Goal: Use online tool/utility: Utilize a website feature to perform a specific function

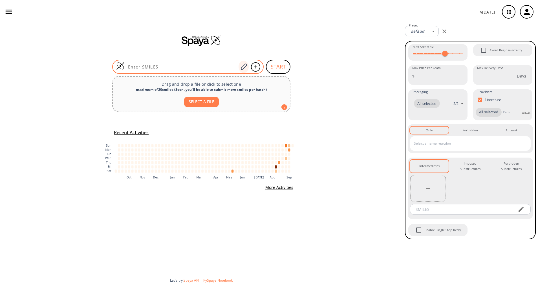
click at [243, 65] on icon at bounding box center [244, 66] width 8 height 7
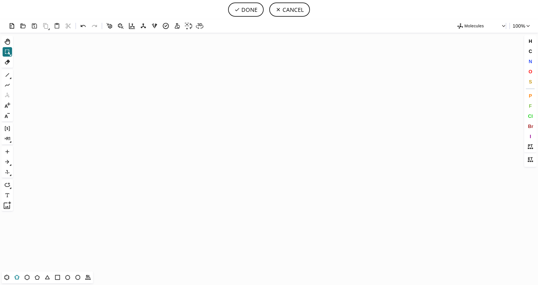
click at [17, 277] on icon at bounding box center [16, 277] width 7 height 7
drag, startPoint x: 247, startPoint y: 119, endPoint x: 223, endPoint y: 120, distance: 23.7
click at [223, 120] on icon "Created with [PERSON_NAME] 2.3.0" at bounding box center [269, 152] width 508 height 239
click at [529, 86] on button "S" at bounding box center [531, 82] width 10 height 10
click at [247, 126] on tspan "S" at bounding box center [247, 126] width 3 height 4
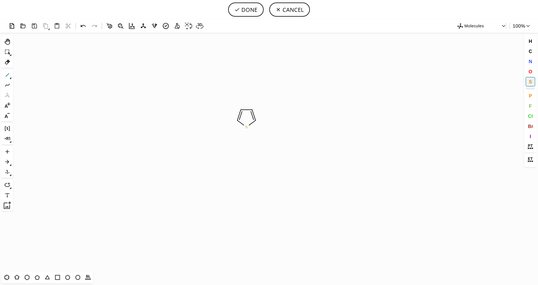
click at [4, 77] on icon at bounding box center [7, 74] width 7 height 7
click at [10, 78] on icon at bounding box center [11, 78] width 2 height 2
click at [25, 76] on button "2" at bounding box center [29, 75] width 8 height 8
click at [530, 74] on span "O" at bounding box center [531, 71] width 4 height 5
click at [268, 135] on tspan "O" at bounding box center [269, 137] width 3 height 4
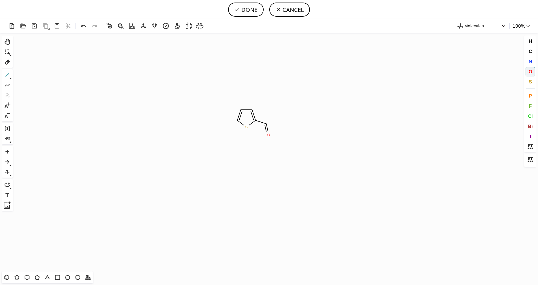
click at [6, 76] on icon at bounding box center [7, 74] width 7 height 7
click at [10, 77] on icon at bounding box center [11, 78] width 2 height 2
click at [26, 77] on button "2" at bounding box center [29, 75] width 8 height 8
click at [529, 71] on span "O" at bounding box center [531, 71] width 4 height 5
click at [220, 118] on tspan "O" at bounding box center [220, 118] width 3 height 4
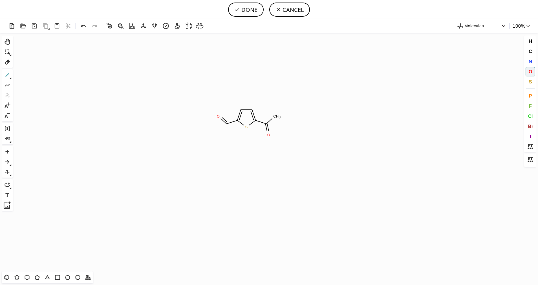
click at [7, 75] on icon at bounding box center [8, 75] width 4 height 4
click at [534, 68] on button "O" at bounding box center [531, 72] width 10 height 10
click at [224, 135] on tspan "O" at bounding box center [224, 135] width 3 height 4
click at [8, 76] on icon at bounding box center [7, 74] width 7 height 7
click at [251, 7] on button "DONE" at bounding box center [246, 10] width 36 height 14
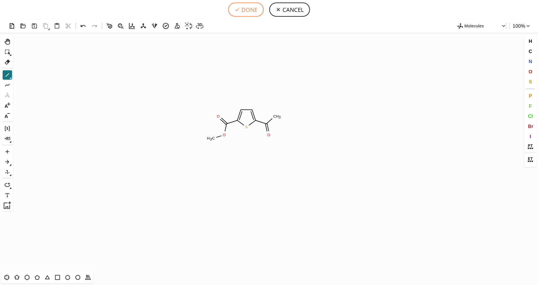
type input "S1C(C(OC)=O)=CC=C1C(C)=O"
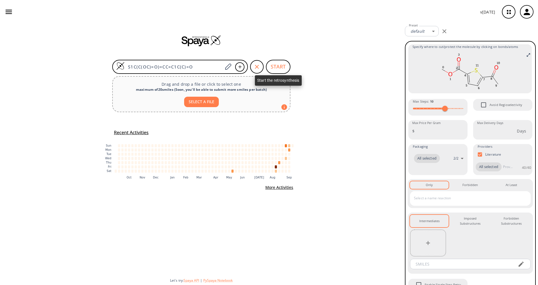
click at [272, 69] on button "START" at bounding box center [278, 67] width 25 height 14
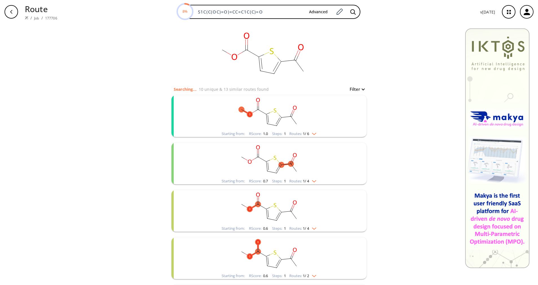
click at [311, 137] on div "Starting from: RScore : 1.0 Steps : 1 Routes: 1 / 6" at bounding box center [269, 134] width 103 height 6
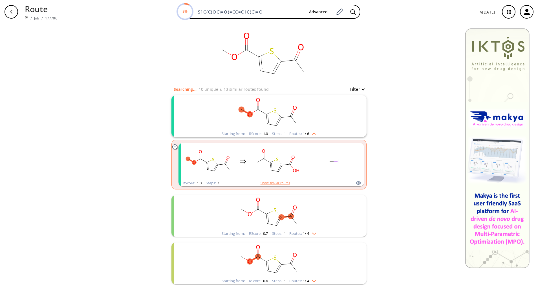
click at [311, 136] on div "Starting from: RScore : 1.0 Steps : 1 Routes: 1 / 6" at bounding box center [269, 134] width 103 height 6
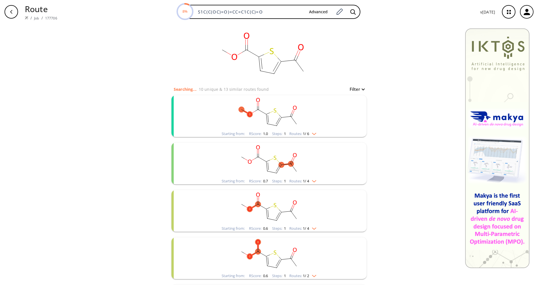
click at [306, 175] on rect "clusters" at bounding box center [269, 160] width 147 height 35
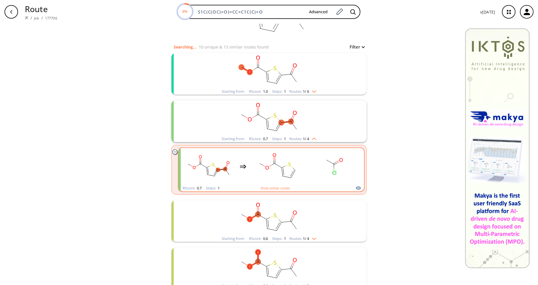
scroll to position [85, 0]
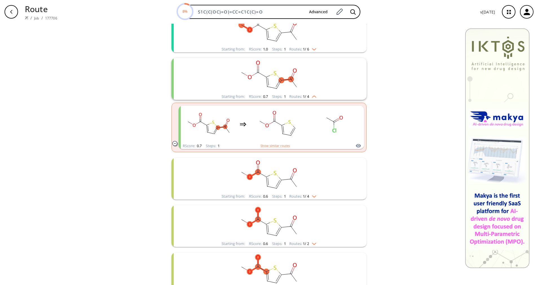
click at [309, 96] on img "clusters" at bounding box center [312, 95] width 7 height 5
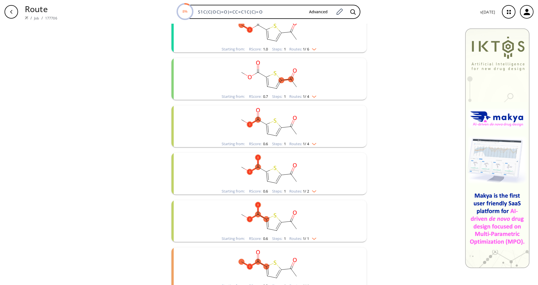
click at [311, 144] on img "clusters" at bounding box center [312, 143] width 7 height 5
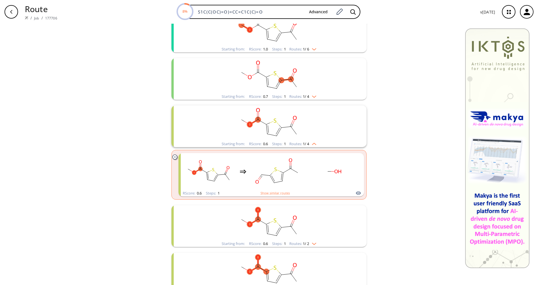
click at [311, 144] on img "clusters" at bounding box center [312, 143] width 7 height 5
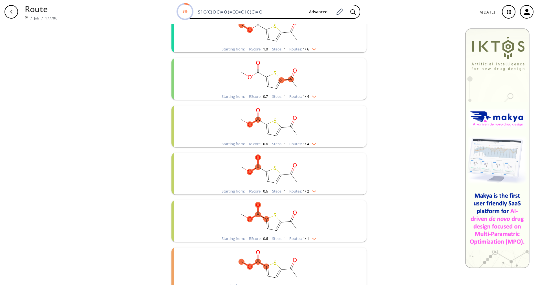
click at [309, 187] on rect "clusters" at bounding box center [269, 170] width 147 height 35
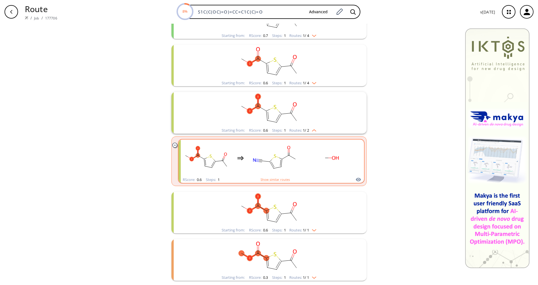
scroll to position [169, 0]
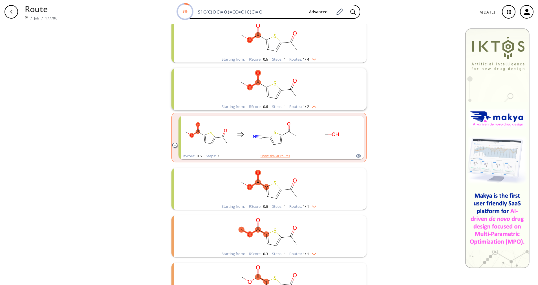
click at [312, 108] on div "Routes: 1 / 2" at bounding box center [302, 107] width 27 height 4
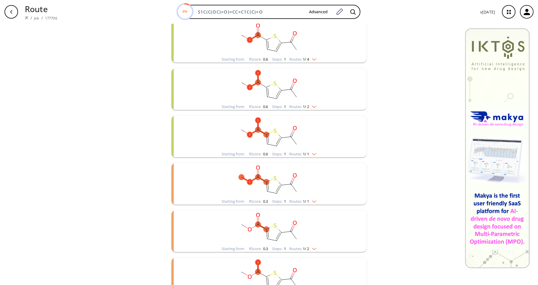
click at [313, 152] on img "clusters" at bounding box center [312, 153] width 7 height 5
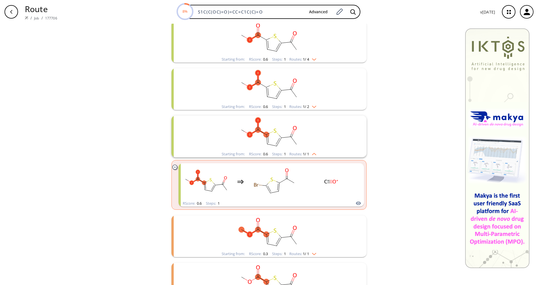
click at [313, 152] on img "clusters" at bounding box center [312, 153] width 7 height 5
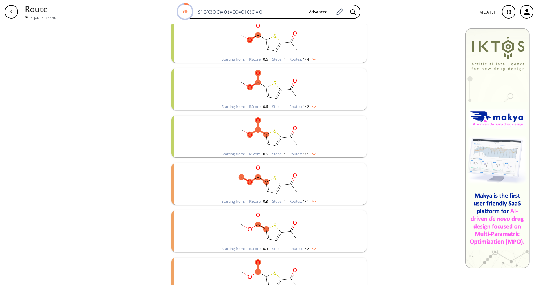
click at [309, 200] on img "clusters" at bounding box center [312, 200] width 7 height 5
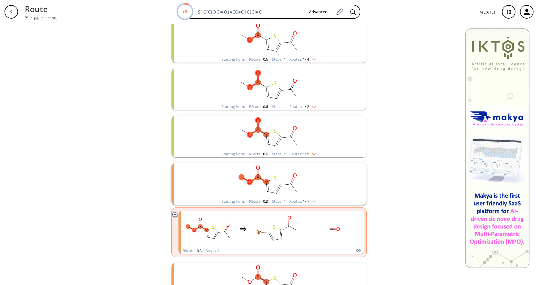
click at [309, 202] on img "clusters" at bounding box center [312, 200] width 7 height 5
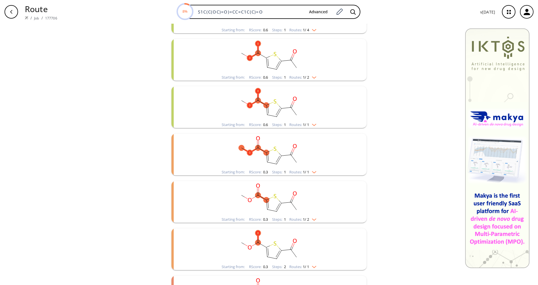
scroll to position [212, 0]
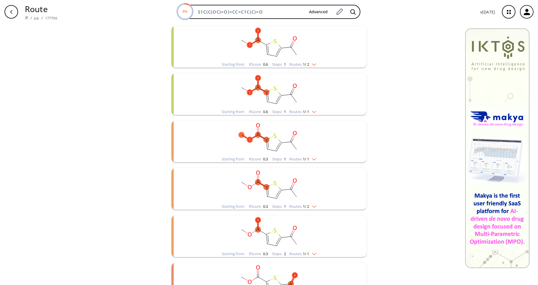
click at [309, 206] on img "clusters" at bounding box center [312, 205] width 7 height 5
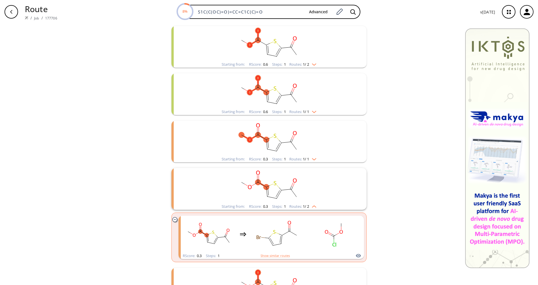
click at [309, 206] on img "clusters" at bounding box center [312, 205] width 7 height 5
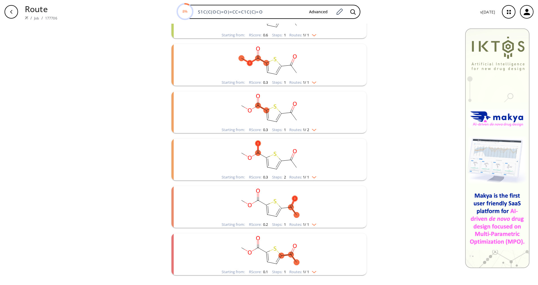
scroll to position [296, 0]
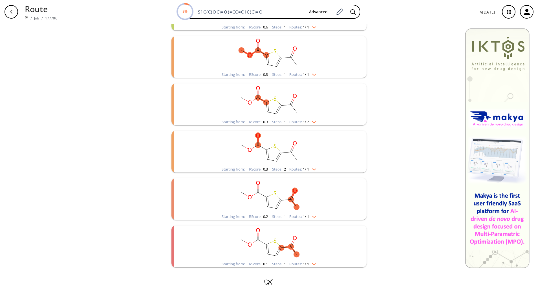
click at [310, 167] on img "clusters" at bounding box center [312, 168] width 7 height 5
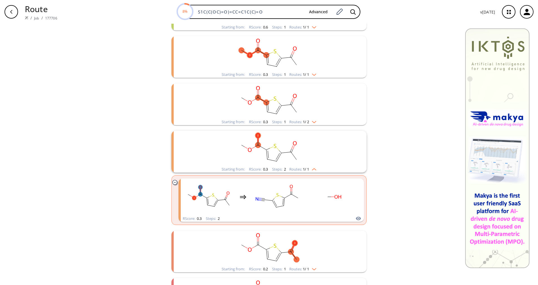
click at [310, 167] on img "clusters" at bounding box center [312, 168] width 7 height 5
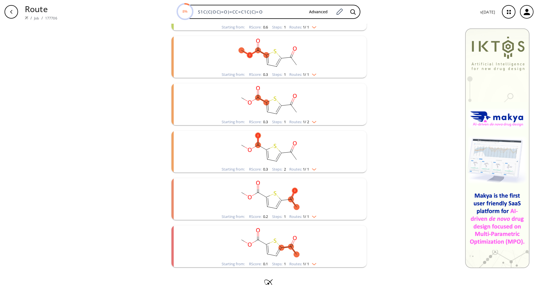
click at [313, 215] on img "clusters" at bounding box center [312, 216] width 7 height 5
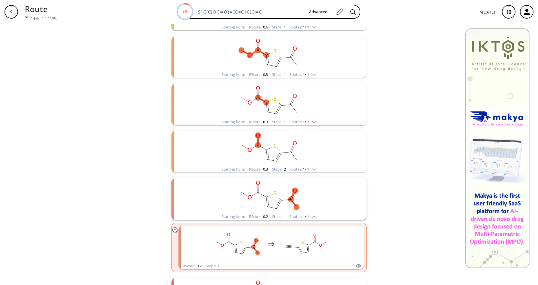
click at [313, 215] on img "clusters" at bounding box center [312, 216] width 7 height 5
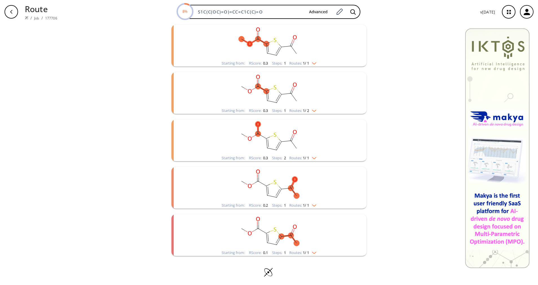
scroll to position [310, 0]
click at [309, 247] on rect "clusters" at bounding box center [269, 229] width 147 height 35
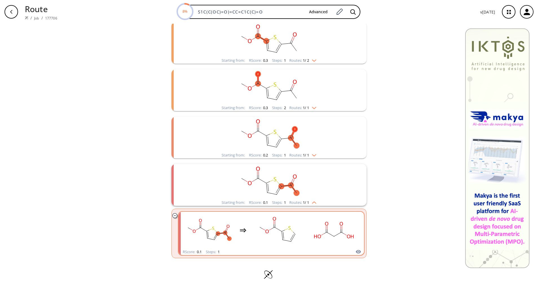
scroll to position [362, 0]
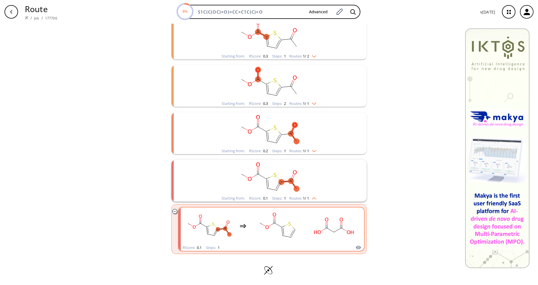
click at [309, 222] on rect "clusters" at bounding box center [334, 226] width 51 height 35
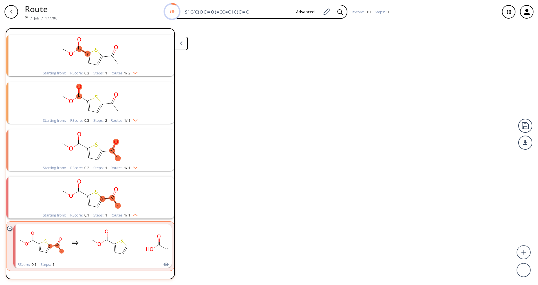
scroll to position [329, 0]
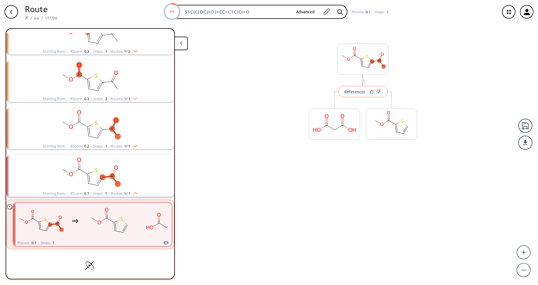
click at [363, 95] on button "References" at bounding box center [363, 91] width 49 height 11
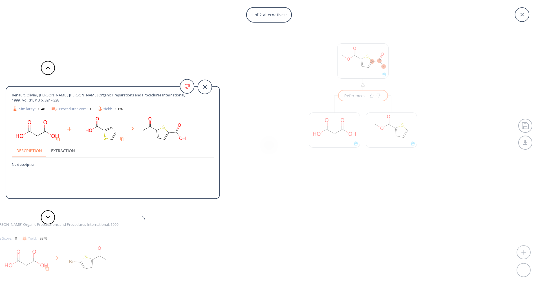
scroll to position [354, 0]
click at [257, 76] on div "1 of 2 alternatives: Renault, [PERSON_NAME], [PERSON_NAME], [PERSON_NAME] Organ…" at bounding box center [269, 142] width 538 height 285
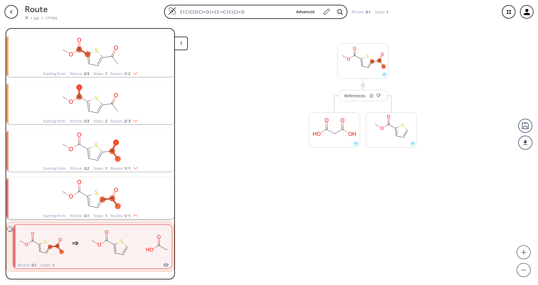
click at [10, 12] on icon "button" at bounding box center [11, 12] width 5 height 5
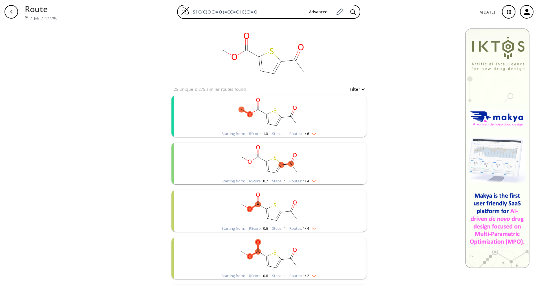
click at [315, 131] on img "clusters" at bounding box center [312, 133] width 7 height 5
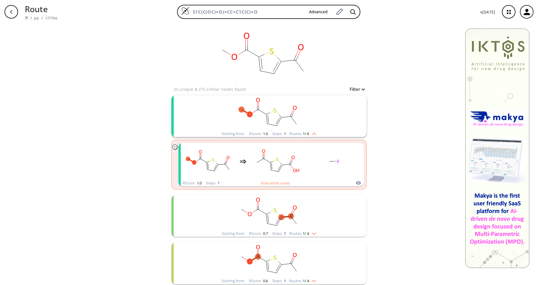
click at [315, 131] on img "clusters" at bounding box center [312, 133] width 7 height 5
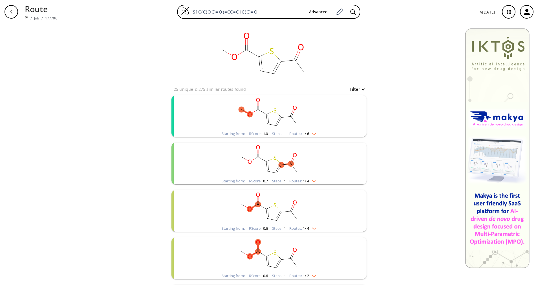
click at [312, 222] on rect "clusters" at bounding box center [269, 207] width 147 height 35
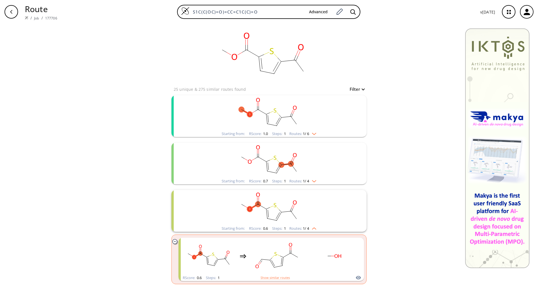
click at [312, 221] on rect "clusters" at bounding box center [269, 207] width 147 height 35
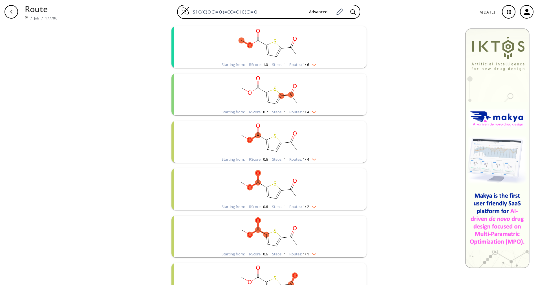
scroll to position [169, 0]
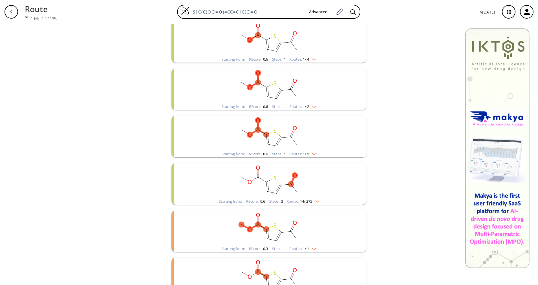
click at [311, 106] on img "clusters" at bounding box center [312, 106] width 7 height 5
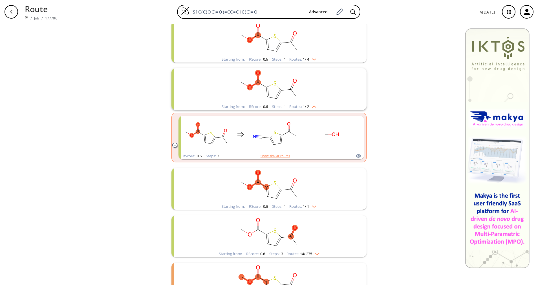
click at [311, 106] on img "clusters" at bounding box center [312, 106] width 7 height 5
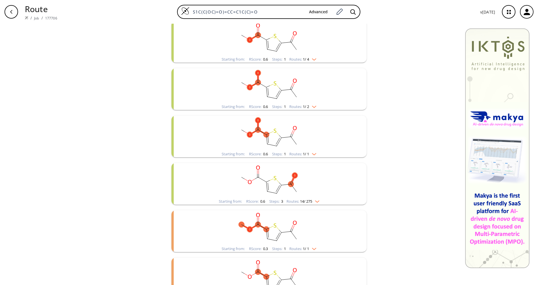
click at [309, 153] on img "clusters" at bounding box center [312, 153] width 7 height 5
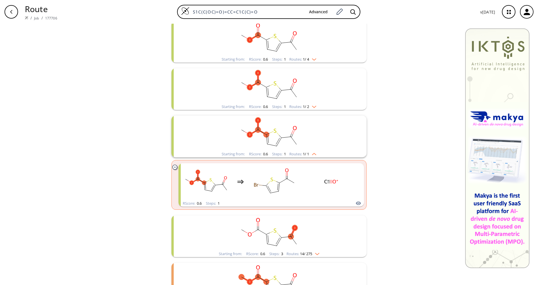
click at [309, 153] on img "clusters" at bounding box center [312, 153] width 7 height 5
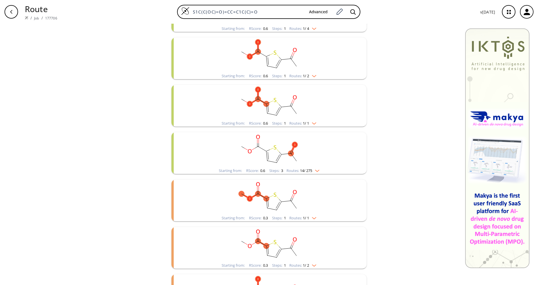
scroll to position [212, 0]
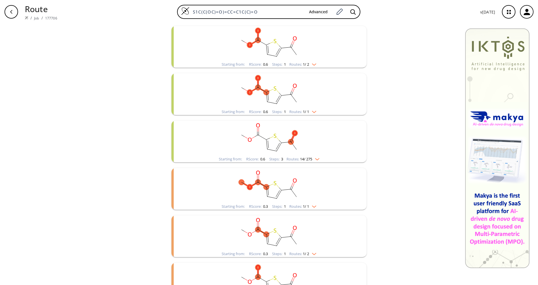
click at [313, 149] on rect "clusters" at bounding box center [269, 138] width 147 height 35
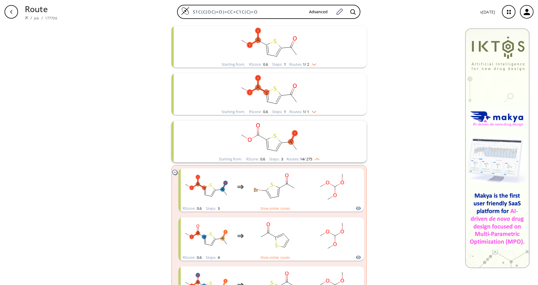
click at [313, 154] on rect "clusters" at bounding box center [269, 138] width 147 height 35
